Goal: Task Accomplishment & Management: Manage account settings

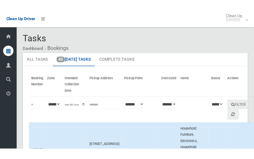
scroll to position [2447, 0]
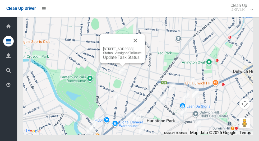
click at [142, 47] on button "Close" at bounding box center [135, 40] width 13 height 13
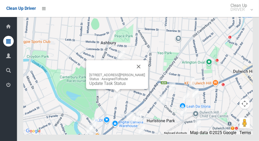
click at [144, 73] on button "Close" at bounding box center [139, 66] width 13 height 13
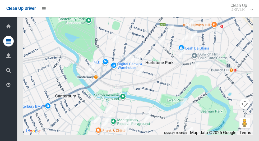
click at [123, 84] on div at bounding box center [138, 68] width 230 height 132
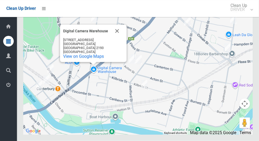
click at [119, 37] on button "Close" at bounding box center [117, 31] width 13 height 13
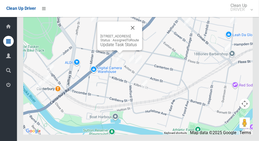
click at [139, 34] on button "Close" at bounding box center [133, 27] width 13 height 13
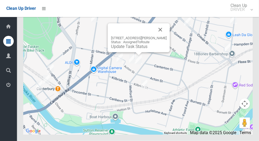
click at [167, 36] on button "Close" at bounding box center [160, 29] width 13 height 13
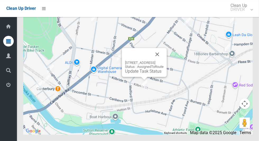
click at [164, 61] on button "Close" at bounding box center [157, 54] width 13 height 13
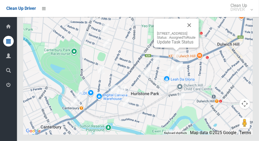
click at [196, 32] on button "Close" at bounding box center [189, 25] width 13 height 13
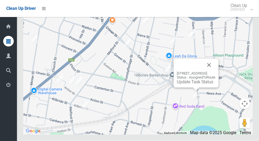
click at [216, 71] on button "Close" at bounding box center [209, 65] width 13 height 13
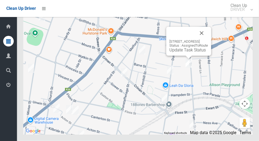
click at [208, 39] on button "Close" at bounding box center [202, 33] width 13 height 13
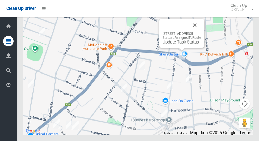
click at [201, 32] on button "Close" at bounding box center [195, 25] width 13 height 13
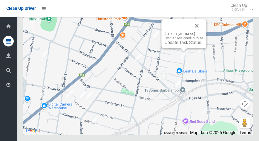
click at [204, 32] on button "Close" at bounding box center [197, 25] width 13 height 13
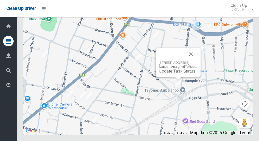
click at [198, 61] on button "Close" at bounding box center [191, 54] width 13 height 13
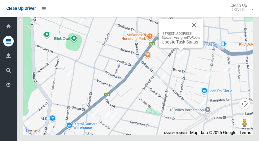
click at [201, 32] on button "Close" at bounding box center [194, 25] width 13 height 13
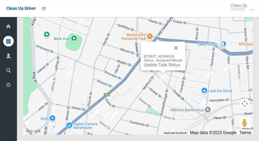
click at [183, 54] on button "Close" at bounding box center [176, 48] width 13 height 13
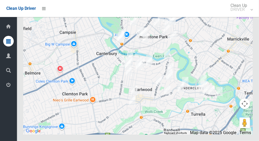
click at [251, 25] on div at bounding box center [138, 68] width 230 height 132
click at [248, 15] on button "Toggle fullscreen view" at bounding box center [245, 10] width 11 height 11
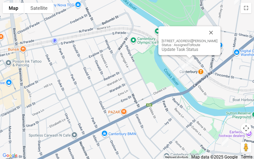
click at [221, 33] on div "[STREET_ADDRESS][PERSON_NAME] Status : AssignedToRoute Update Task Status" at bounding box center [190, 40] width 62 height 29
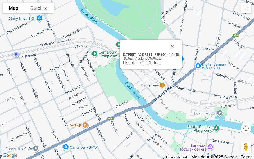
click at [177, 49] on button "Close" at bounding box center [172, 46] width 13 height 13
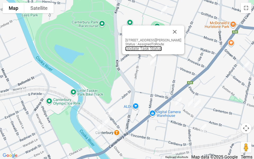
click at [138, 47] on link "Update Task Status" at bounding box center [143, 48] width 37 height 5
